Goal: Task Accomplishment & Management: Manage account settings

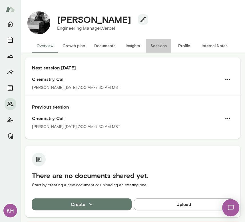
click at [155, 45] on button "Sessions" at bounding box center [159, 46] width 26 height 14
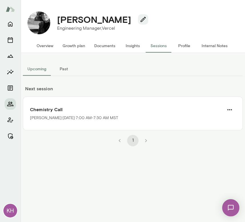
click at [46, 46] on button "Overview" at bounding box center [45, 46] width 26 height 14
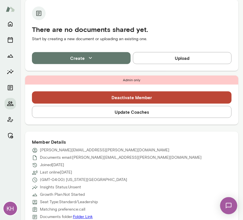
scroll to position [193, 0]
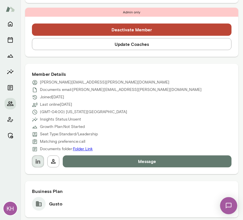
click at [35, 162] on icon "button" at bounding box center [38, 161] width 7 height 7
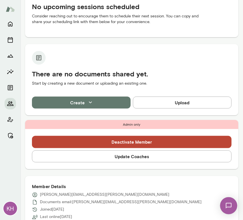
scroll to position [85, 0]
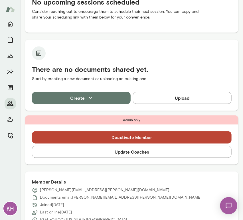
click at [99, 154] on button "Update Coaches" at bounding box center [132, 152] width 200 height 12
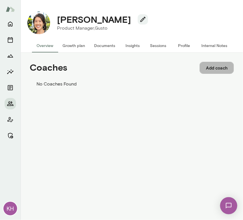
click at [217, 71] on button "Add coach" at bounding box center [217, 68] width 34 height 12
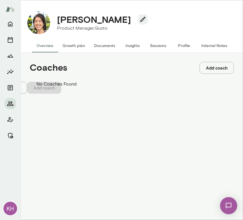
click at [41, 31] on input "Coach" at bounding box center [20, 29] width 41 height 6
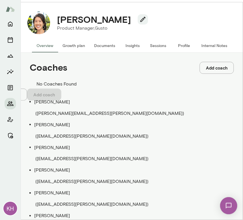
click at [60, 179] on span "( [EMAIL_ADDRESS][PERSON_NAME][DOMAIN_NAME] )" at bounding box center [91, 181] width 113 height 5
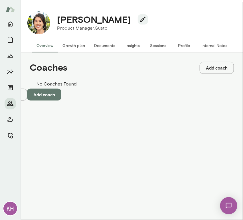
type input "**********"
click at [61, 101] on button "Add coach" at bounding box center [44, 95] width 34 height 12
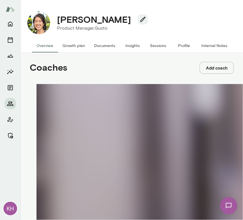
click at [155, 41] on button "Sessions" at bounding box center [159, 46] width 26 height 14
